Goal: Task Accomplishment & Management: Use online tool/utility

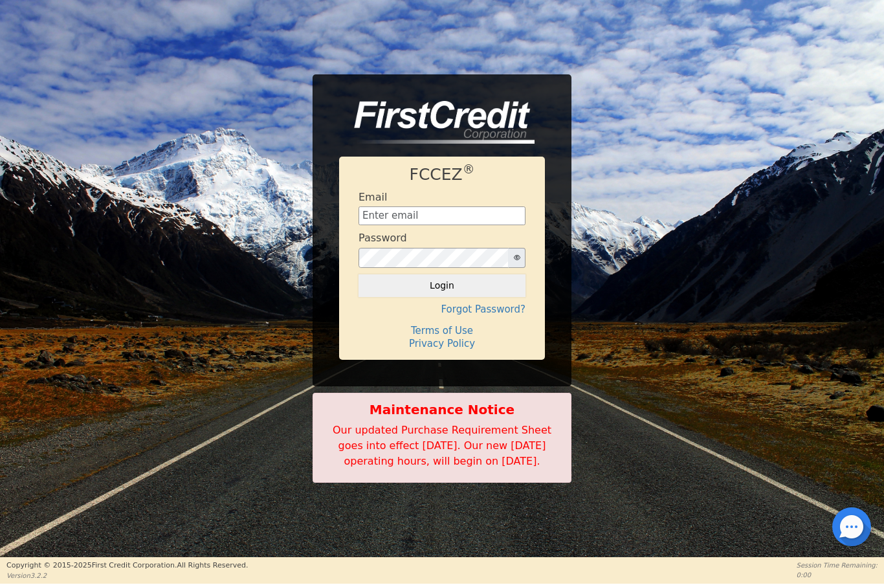
click at [424, 206] on input "text" at bounding box center [441, 215] width 167 height 19
type input "[EMAIL_ADDRESS][DOMAIN_NAME]"
click at [436, 289] on button "Login" at bounding box center [441, 285] width 167 height 22
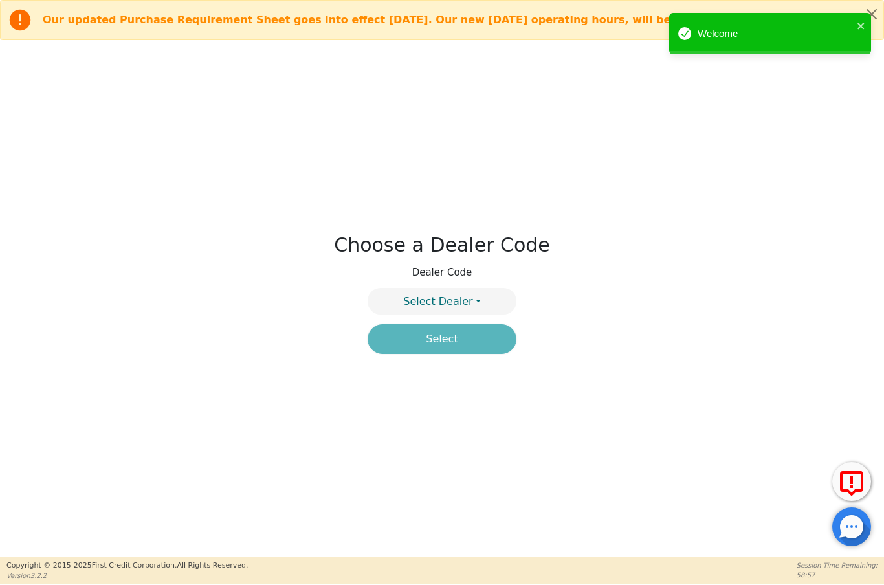
click at [471, 305] on button "Select Dealer" at bounding box center [441, 301] width 149 height 27
click at [468, 334] on link "4394A" at bounding box center [442, 331] width 148 height 17
click at [475, 347] on button "Select" at bounding box center [441, 339] width 149 height 30
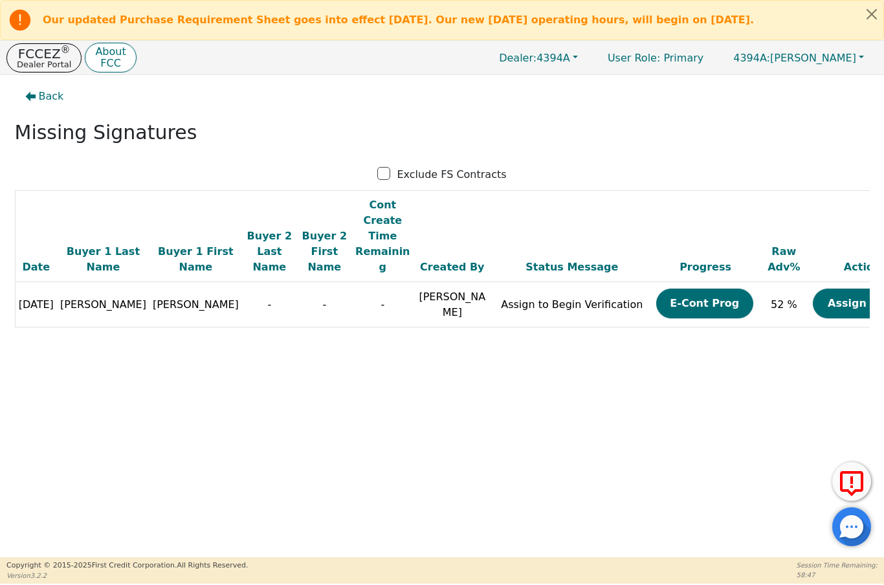
click at [826, 296] on button "Assign Now" at bounding box center [861, 304] width 97 height 30
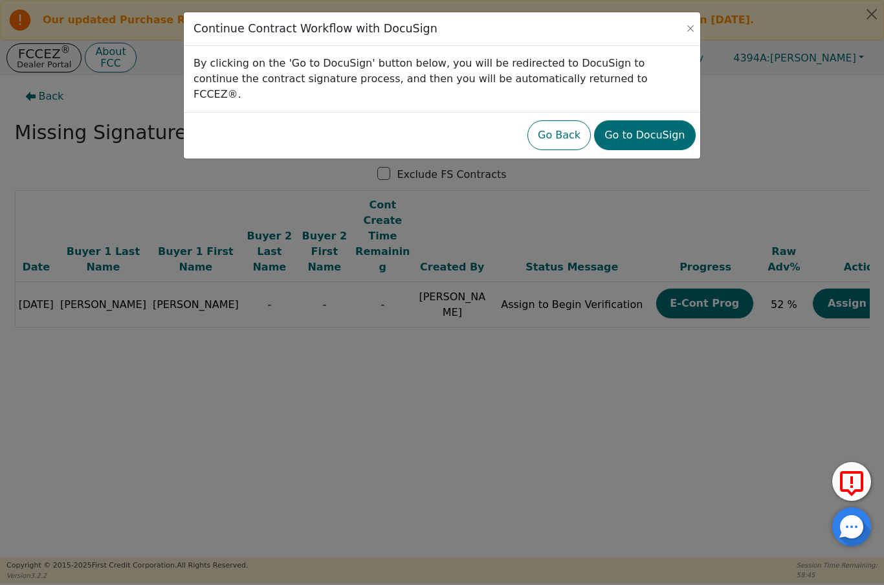
click at [657, 131] on button "Go to DocuSign" at bounding box center [644, 135] width 101 height 30
